Goal: Task Accomplishment & Management: Complete application form

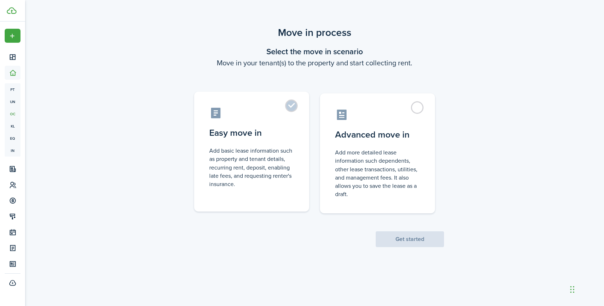
click at [286, 108] on label "Easy move in Add basic lease information such as property and tenant details, r…" at bounding box center [251, 152] width 115 height 120
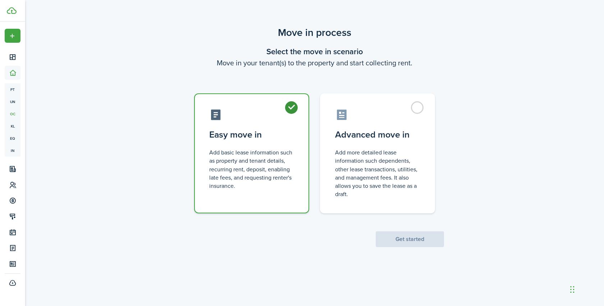
radio input "true"
click at [415, 237] on button "Get started" at bounding box center [409, 239] width 68 height 16
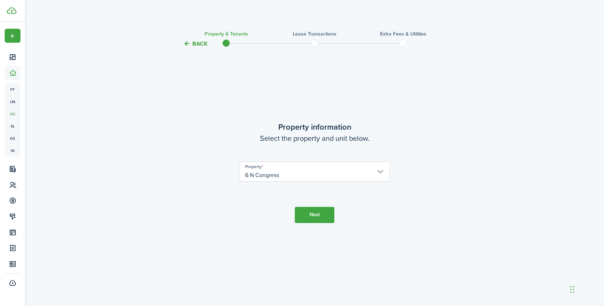
click at [317, 222] on button "Next" at bounding box center [315, 215] width 40 height 16
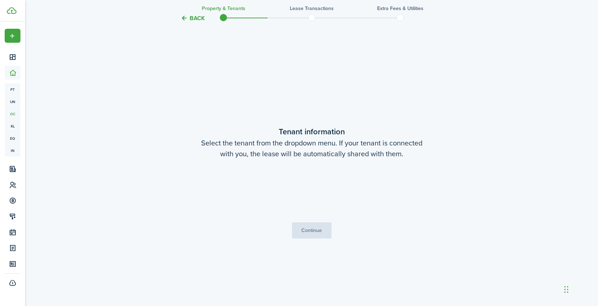
scroll to position [258, 0]
click at [324, 191] on span "Choose a tenant" at bounding box center [312, 190] width 150 height 12
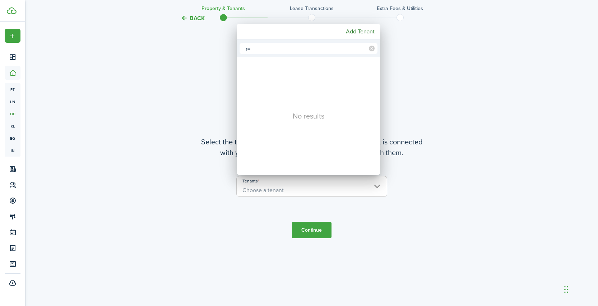
type input "r"
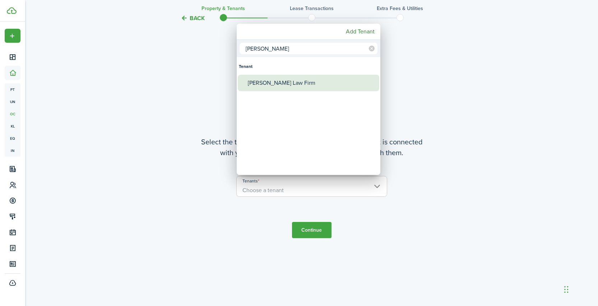
type input "[PERSON_NAME]"
click at [272, 83] on div "[PERSON_NAME] Law Firm" at bounding box center [311, 83] width 127 height 17
type input "[PERSON_NAME] Law Firm"
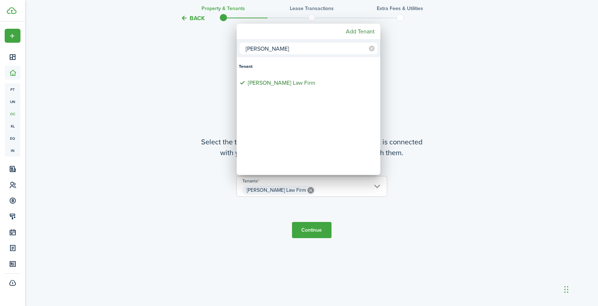
click at [316, 228] on div at bounding box center [299, 153] width 713 height 421
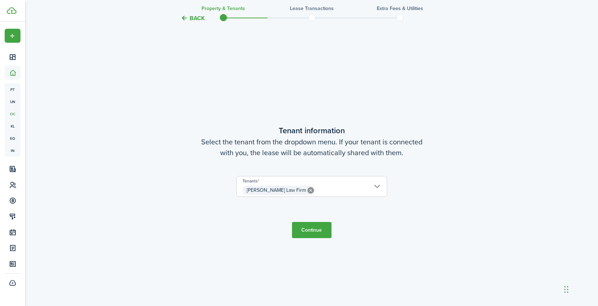
click at [310, 232] on button "Continue" at bounding box center [312, 230] width 40 height 16
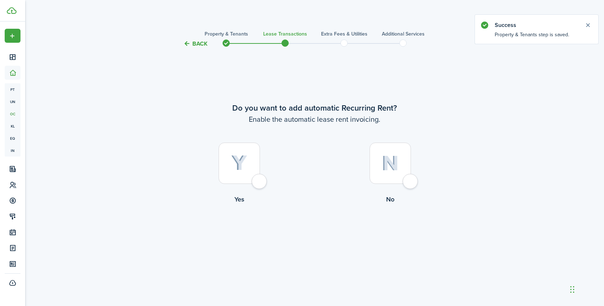
click at [257, 182] on div at bounding box center [238, 163] width 41 height 41
radio input "true"
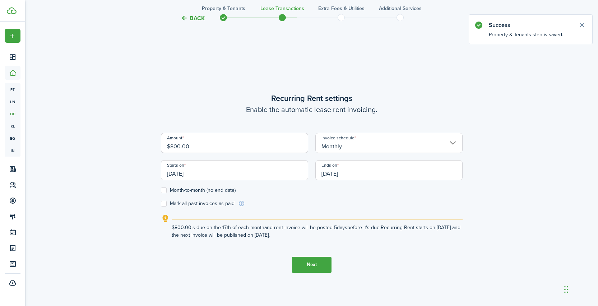
scroll to position [258, 0]
drag, startPoint x: 205, startPoint y: 147, endPoint x: 138, endPoint y: 148, distance: 67.6
click at [138, 148] on div "Back Property & Tenants Lease Transactions Extra fees & Utilities Additional Se…" at bounding box center [311, 50] width 417 height 567
click at [211, 170] on input "[DATE]" at bounding box center [234, 169] width 147 height 20
type input "$983.00"
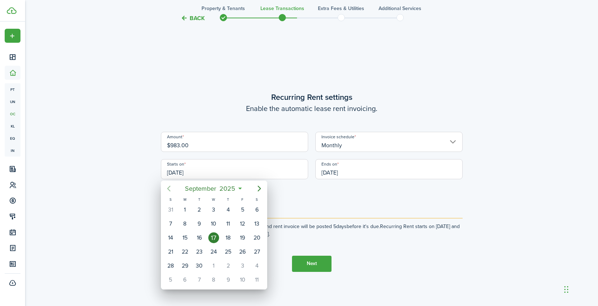
click at [169, 192] on icon "Previous page" at bounding box center [169, 188] width 9 height 9
click at [199, 209] on div "1" at bounding box center [199, 209] width 11 height 11
type input "[DATE]"
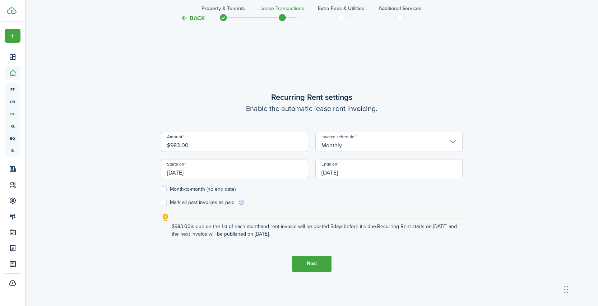
click at [365, 170] on input "[DATE]" at bounding box center [388, 169] width 147 height 20
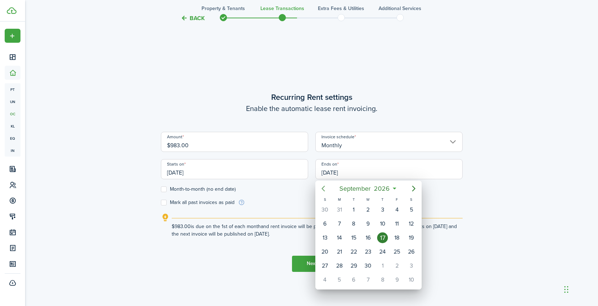
click at [324, 189] on icon "Previous page" at bounding box center [323, 188] width 9 height 9
click at [355, 210] on div "30" at bounding box center [353, 209] width 11 height 11
type input "[DATE]"
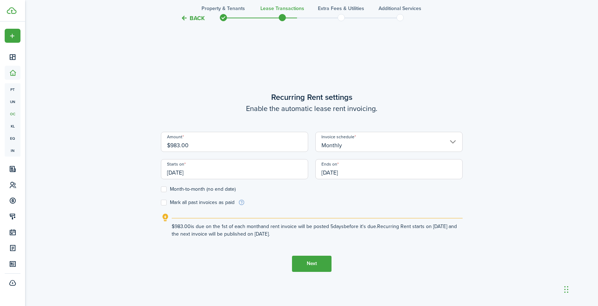
click at [166, 190] on label "Month-to-month (no end date)" at bounding box center [198, 189] width 75 height 6
click at [161, 189] on input "Month-to-month (no end date)" at bounding box center [161, 189] width 0 height 0
click at [164, 190] on label "Month-to-month (no end date)" at bounding box center [198, 189] width 75 height 6
click at [161, 189] on input "Month-to-month (no end date)" at bounding box center [161, 189] width 0 height 0
checkbox input "false"
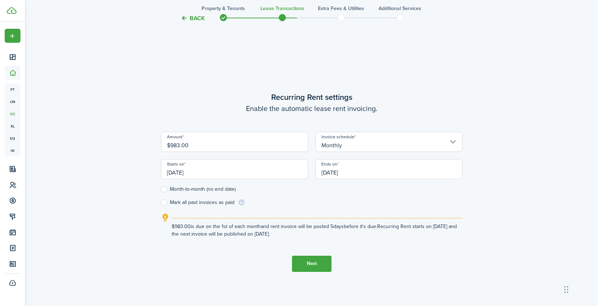
click at [291, 202] on form "Amount $983.00 Invoice schedule Monthly Starts on [DATE] Ends on [DATE] Month-t…" at bounding box center [312, 169] width 302 height 74
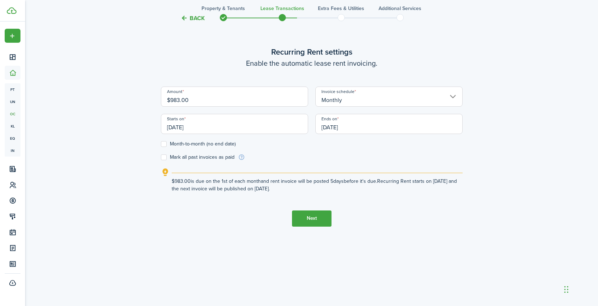
scroll to position [306, 0]
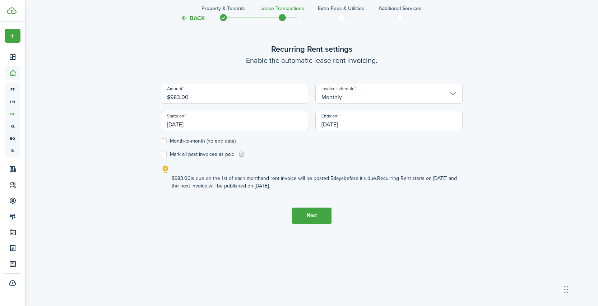
click at [312, 218] on button "Next" at bounding box center [312, 216] width 40 height 16
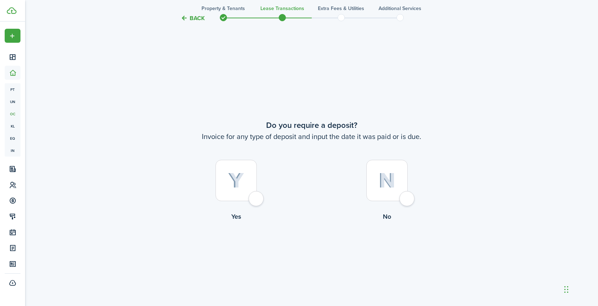
scroll to position [564, 0]
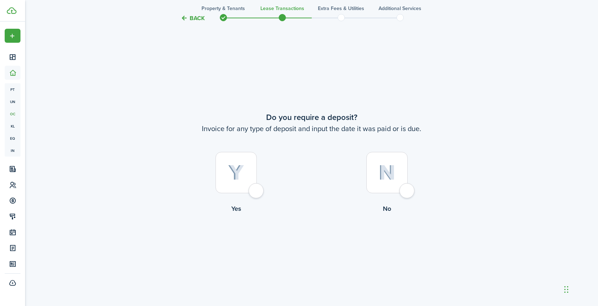
click at [404, 192] on div at bounding box center [386, 172] width 41 height 41
radio input "true"
click at [408, 189] on div at bounding box center [386, 172] width 41 height 41
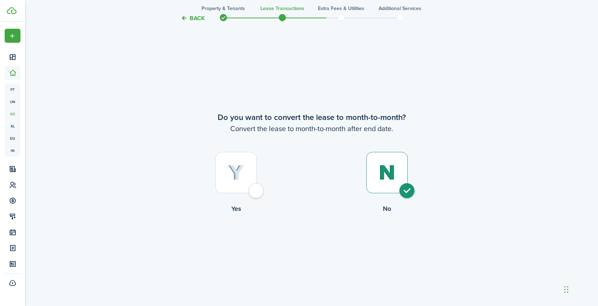
radio input "true"
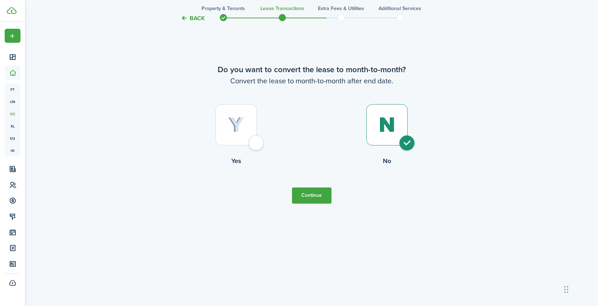
scroll to position [918, 0]
click at [307, 197] on button "Continue" at bounding box center [312, 195] width 40 height 16
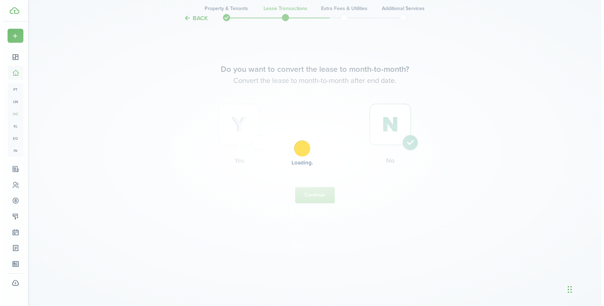
scroll to position [0, 0]
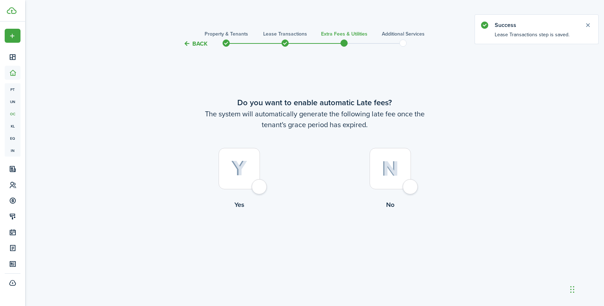
click at [409, 186] on div at bounding box center [389, 168] width 41 height 41
radio input "true"
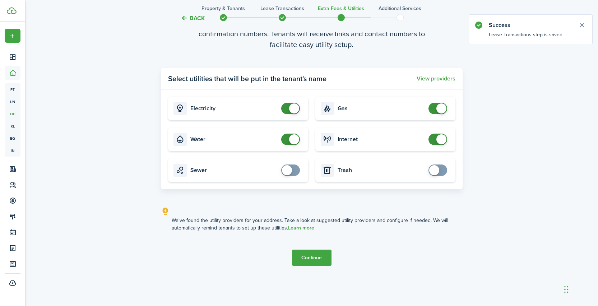
scroll to position [306, 0]
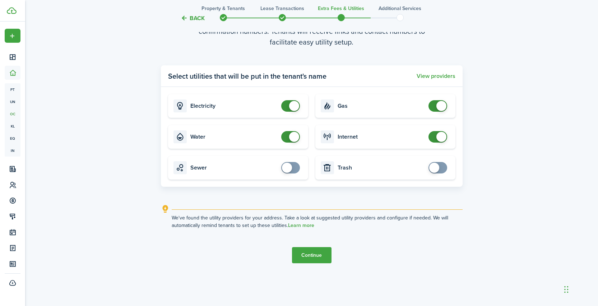
click at [309, 256] on button "Continue" at bounding box center [312, 255] width 40 height 16
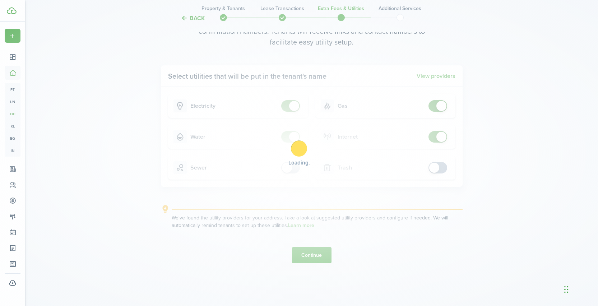
scroll to position [0, 0]
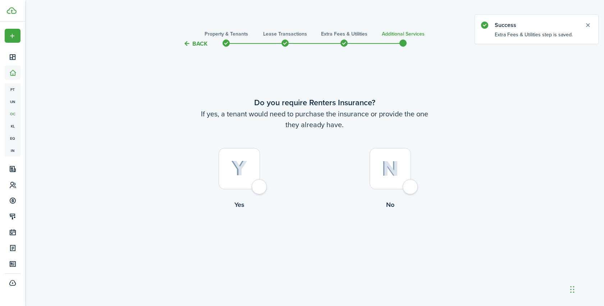
click at [410, 189] on div at bounding box center [389, 168] width 41 height 41
radio input "true"
click at [319, 250] on tc-wizard-step "Do you require Renters Insurance? If yes, a tenant would need to purchase the i…" at bounding box center [314, 171] width 302 height 229
click at [319, 233] on button "Complete move in" at bounding box center [314, 239] width 53 height 16
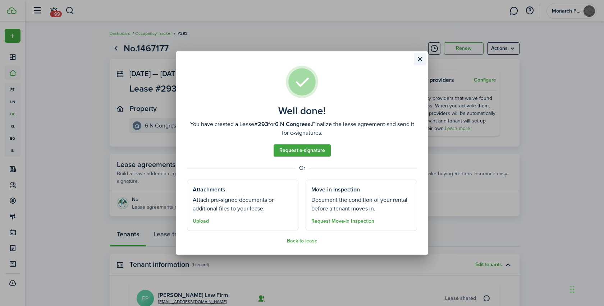
click at [422, 59] on button "Close modal" at bounding box center [420, 59] width 12 height 12
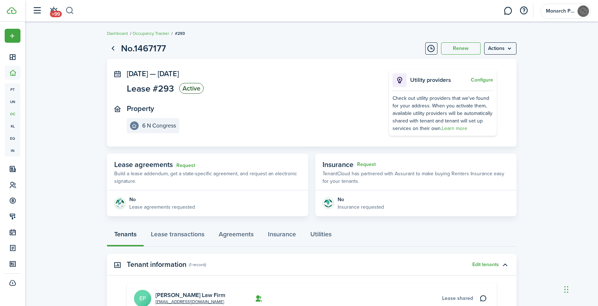
click at [71, 11] on button "button" at bounding box center [69, 11] width 9 height 12
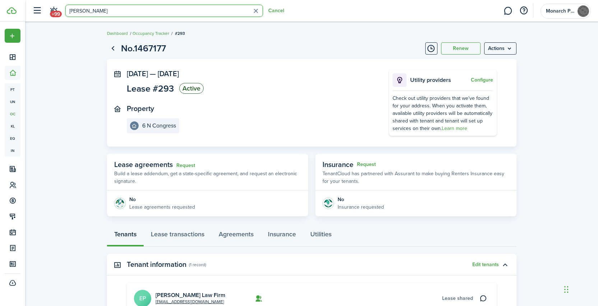
type input "[PERSON_NAME]"
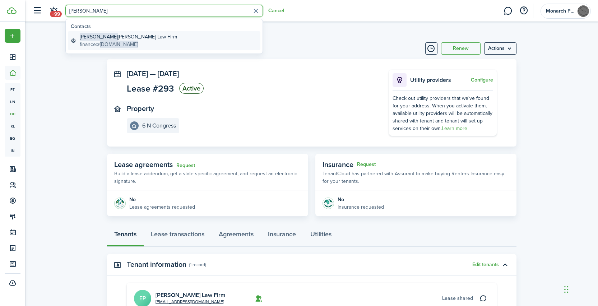
click at [92, 40] on global-search-item-title "[PERSON_NAME] Law Firm" at bounding box center [128, 37] width 97 height 8
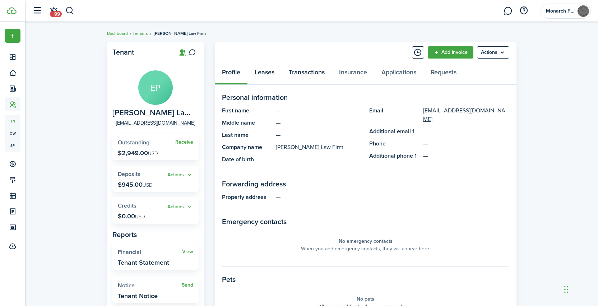
drag, startPoint x: 306, startPoint y: 73, endPoint x: 273, endPoint y: 71, distance: 32.4
click at [273, 71] on div "Profile Leases Transactions Insurance Applications Requests" at bounding box center [366, 74] width 302 height 22
click at [262, 71] on link "Leases" at bounding box center [265, 74] width 34 height 22
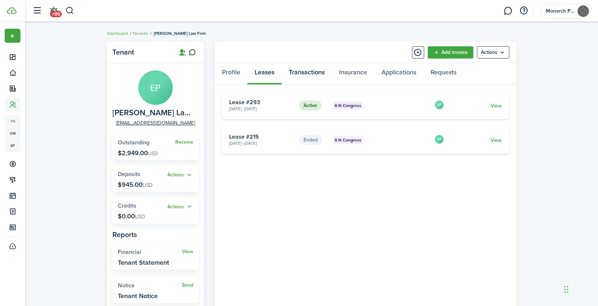
click at [309, 74] on link "Transactions" at bounding box center [307, 74] width 50 height 22
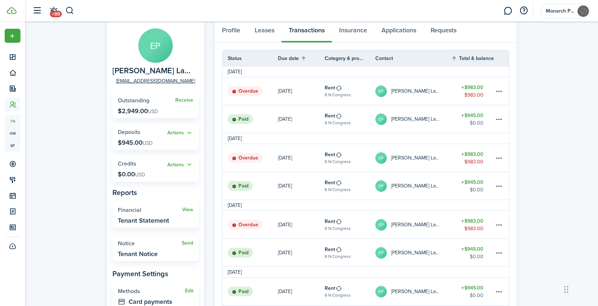
scroll to position [36, 0]
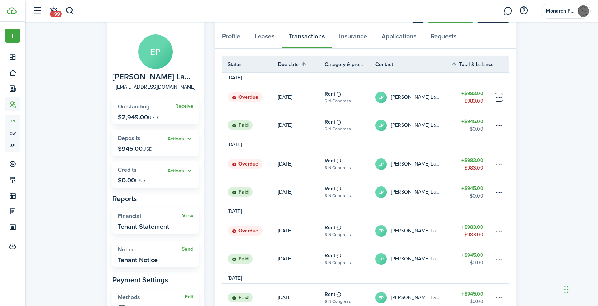
click at [500, 99] on table-menu-btn-icon at bounding box center [499, 97] width 9 height 9
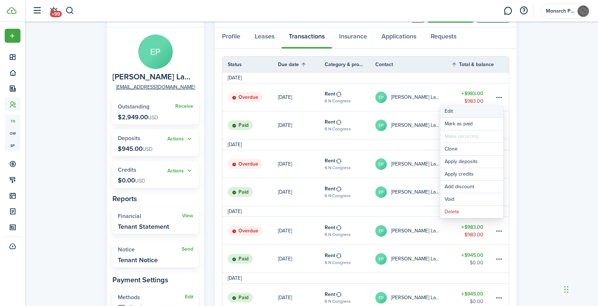
click at [466, 110] on button "Edit" at bounding box center [471, 111] width 63 height 12
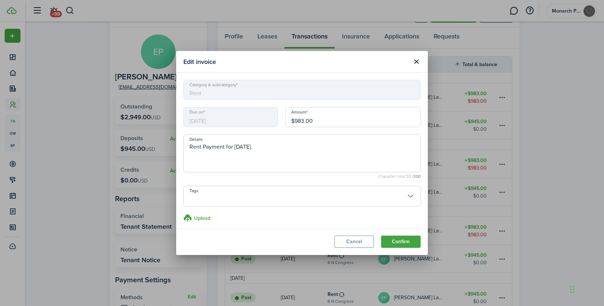
click at [296, 121] on input "$983.00" at bounding box center [352, 117] width 135 height 20
type input "$83.00"
click at [403, 245] on button "Confirm" at bounding box center [401, 242] width 40 height 12
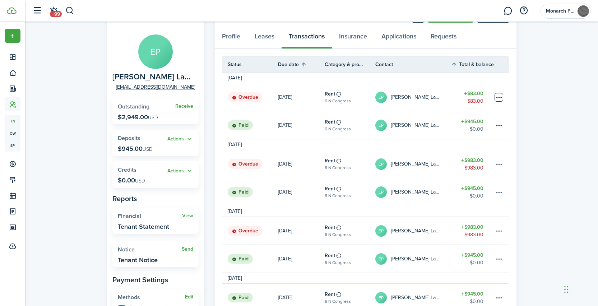
click at [500, 99] on table-menu-btn-icon at bounding box center [499, 97] width 9 height 9
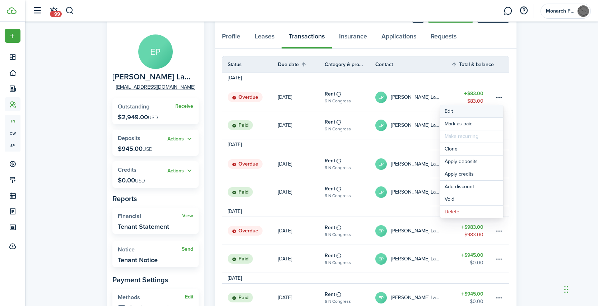
click at [454, 112] on button "Edit" at bounding box center [471, 111] width 63 height 12
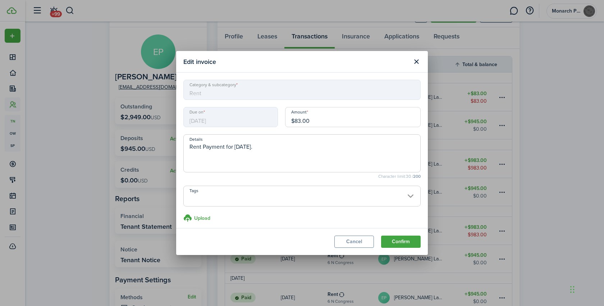
click at [296, 120] on input "$83.00" at bounding box center [352, 117] width 135 height 20
type input "$38.00"
click at [405, 241] on button "Confirm" at bounding box center [401, 242] width 40 height 12
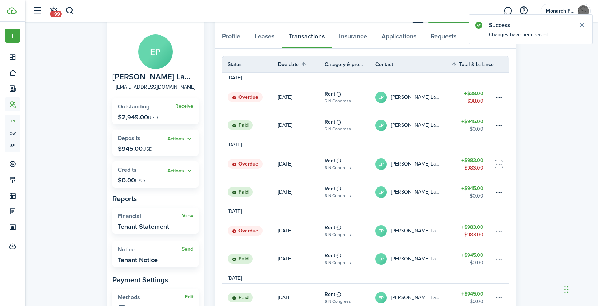
click at [500, 163] on table-menu-btn-icon at bounding box center [499, 164] width 9 height 9
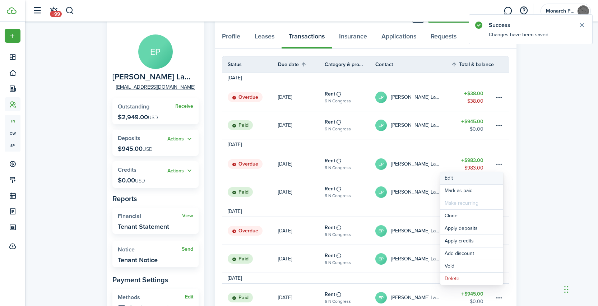
click at [466, 180] on button "Edit" at bounding box center [471, 178] width 63 height 12
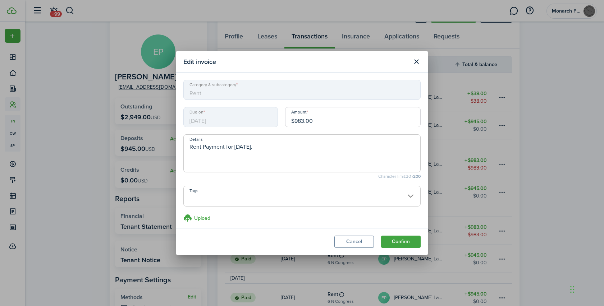
click at [298, 121] on input "$983.00" at bounding box center [352, 117] width 135 height 20
type input "$38.00"
click at [397, 241] on button "Confirm" at bounding box center [401, 242] width 40 height 12
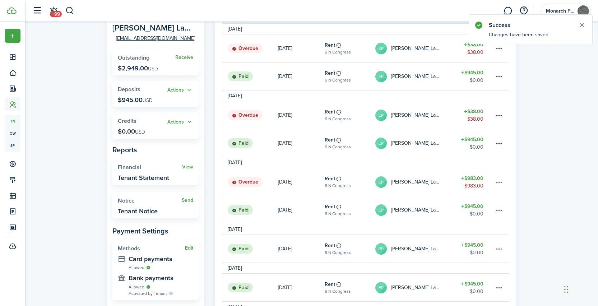
scroll to position [108, 0]
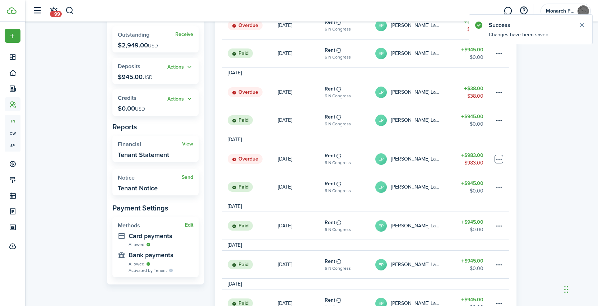
click at [500, 159] on table-menu-btn-icon at bounding box center [499, 159] width 9 height 9
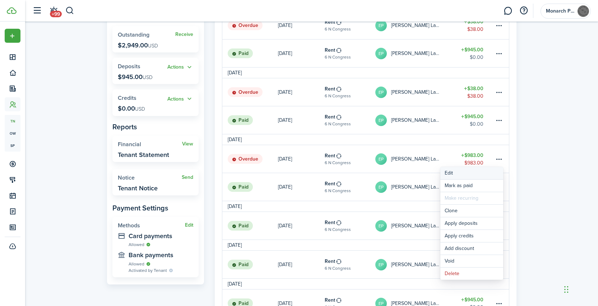
click at [454, 173] on button "Edit" at bounding box center [471, 173] width 63 height 12
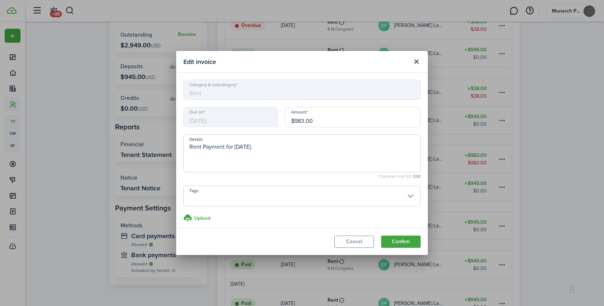
click at [301, 121] on input "$983.00" at bounding box center [352, 117] width 135 height 20
type input "$38.00"
click at [387, 241] on button "Confirm" at bounding box center [401, 242] width 40 height 12
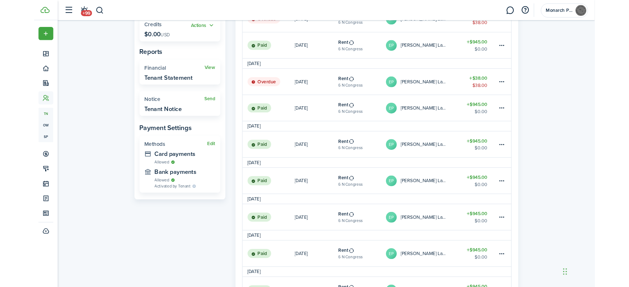
scroll to position [0, 0]
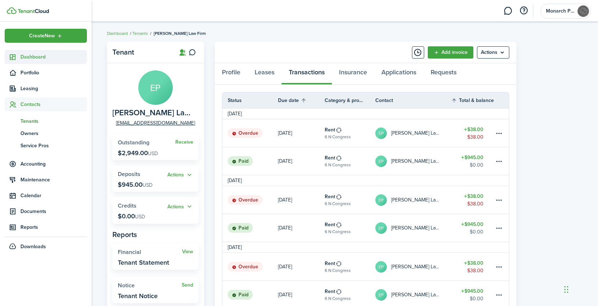
click at [31, 58] on span "Dashboard" at bounding box center [53, 57] width 66 height 8
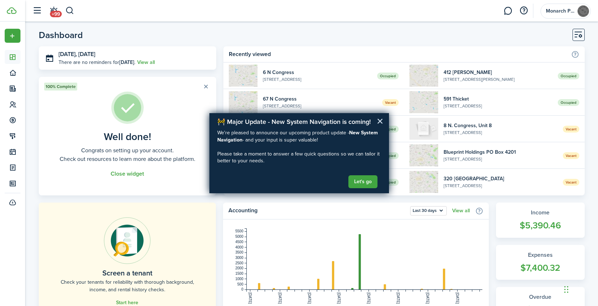
click at [377, 120] on button "×" at bounding box center [380, 120] width 7 height 11
